Goal: Use online tool/utility: Utilize a website feature to perform a specific function

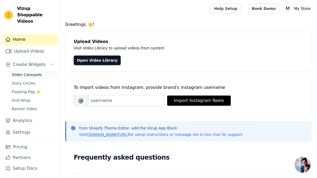
click at [35, 72] on span "Slider Carousels" at bounding box center [27, 74] width 30 height 5
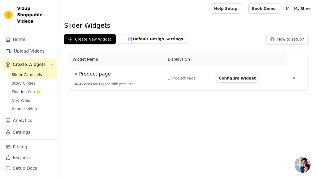
click at [240, 79] on button "Configure Widget" at bounding box center [237, 78] width 43 height 9
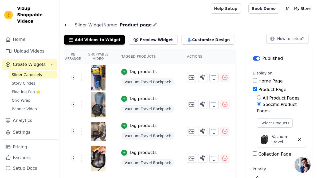
scroll to position [9, 0]
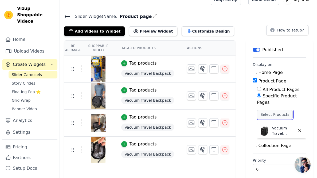
click at [258, 110] on button "Select Products" at bounding box center [275, 114] width 36 height 9
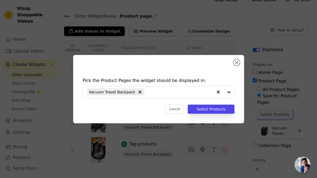
scroll to position [0, 0]
click at [221, 100] on div "Pick the Product Pages the widget should be displayed in: Cancel Select Products" at bounding box center [158, 95] width 162 height 47
click at [212, 93] on input "text" at bounding box center [155, 92] width 136 height 6
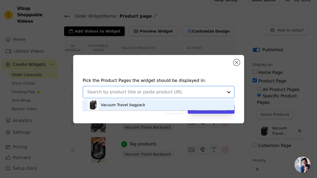
click at [163, 105] on div "Vacuum Travel bagpack" at bounding box center [158, 104] width 141 height 11
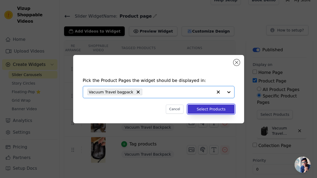
click at [206, 109] on button "Select Products" at bounding box center [211, 109] width 46 height 9
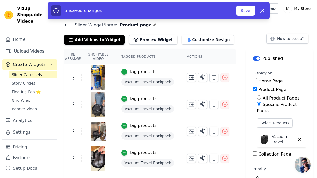
scroll to position [9, 0]
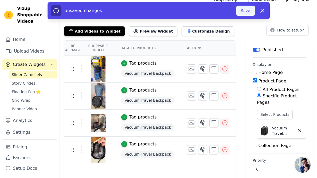
click at [243, 9] on button "Save" at bounding box center [245, 11] width 18 height 10
click at [245, 10] on main "Slider Widget Name: Product page Add Videos to Widget Preview Widget Customize …" at bounding box center [188, 97] width 257 height 176
